Goal: Information Seeking & Learning: Learn about a topic

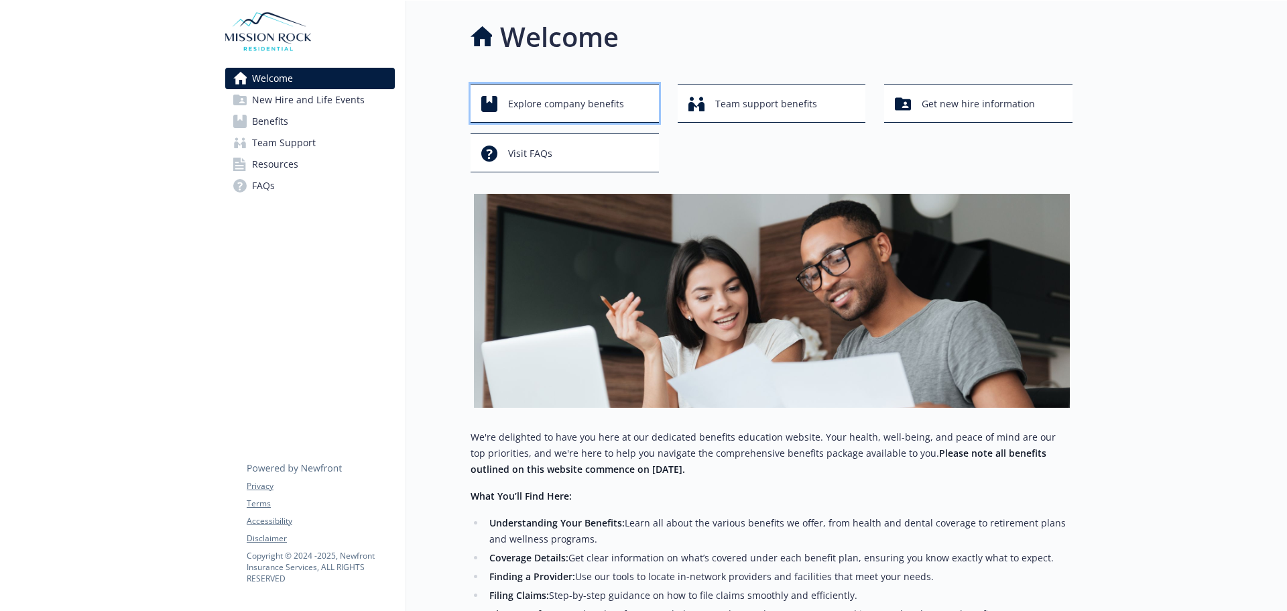
click at [644, 106] on div "Explore company benefits" at bounding box center [566, 103] width 171 height 25
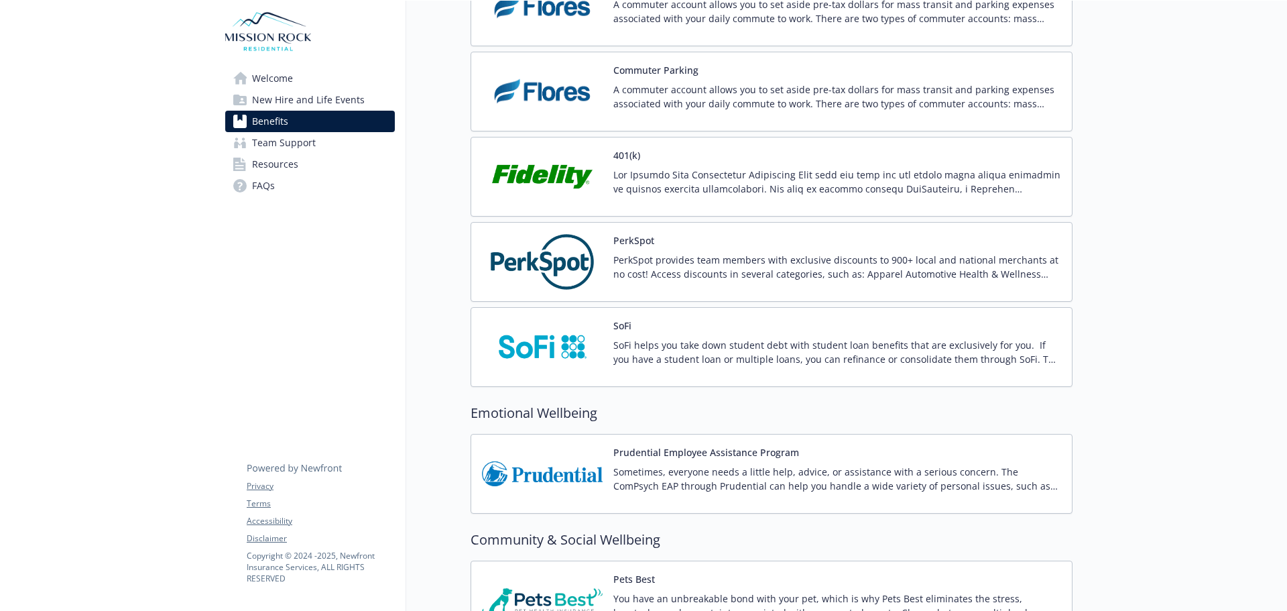
scroll to position [2524, 0]
